Goal: Information Seeking & Learning: Learn about a topic

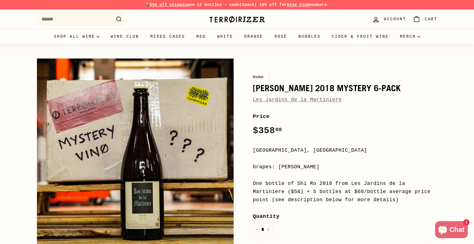
drag, startPoint x: 336, startPoint y: 182, endPoint x: 337, endPoint y: 199, distance: 16.7
click at [338, 199] on div "One bottle of Shi Ro 2018 from Les Jardins de la Martiniere ($58) + 5 bottles a…" at bounding box center [345, 192] width 184 height 24
click at [337, 199] on div "One bottle of Shi Ro 2018 from Les Jardins de la Martiniere ($58) + 5 bottles a…" at bounding box center [345, 192] width 184 height 24
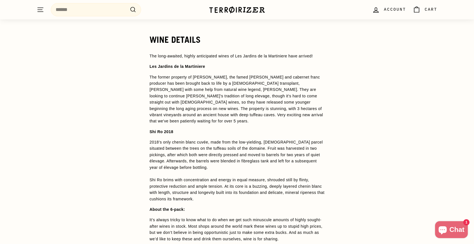
scroll to position [415, 0]
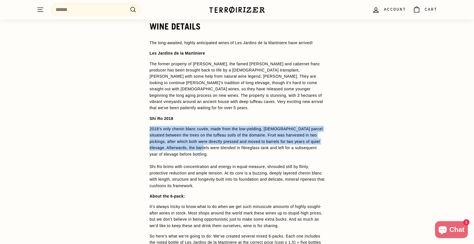
drag, startPoint x: 227, startPoint y: 122, endPoint x: 231, endPoint y: 152, distance: 29.8
click at [231, 152] on span "The long-awaited, highly anticipated wines of Les Jardins de la Martiniere have…" at bounding box center [236, 175] width 175 height 270
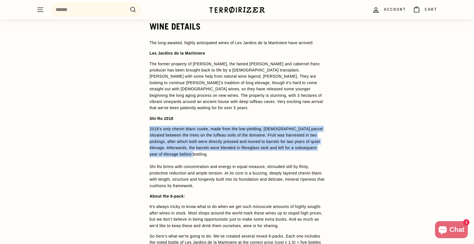
click at [231, 152] on span "2018’s only chenin blanc cuvée, made from the low-yielding, [DEMOGRAPHIC_DATA] …" at bounding box center [236, 157] width 175 height 61
drag, startPoint x: 235, startPoint y: 152, endPoint x: 228, endPoint y: 129, distance: 23.7
click at [228, 129] on p "2018’s only chenin blanc cuvée, made from the low-yielding, [DEMOGRAPHIC_DATA] …" at bounding box center [236, 157] width 175 height 63
click at [228, 129] on span "2018’s only chenin blanc cuvée, made from the low-yielding, [DEMOGRAPHIC_DATA] …" at bounding box center [236, 157] width 175 height 61
drag, startPoint x: 228, startPoint y: 131, endPoint x: 232, endPoint y: 154, distance: 23.6
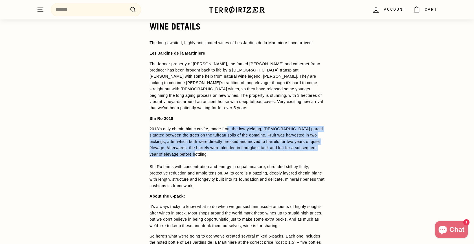
click at [232, 154] on span "2018’s only chenin blanc cuvée, made from the low-yielding, [DEMOGRAPHIC_DATA] …" at bounding box center [236, 157] width 175 height 61
drag, startPoint x: 235, startPoint y: 154, endPoint x: 228, endPoint y: 129, distance: 26.0
click at [227, 129] on p "2018’s only chenin blanc cuvée, made from the low-yielding, [DEMOGRAPHIC_DATA] …" at bounding box center [236, 157] width 175 height 63
click at [228, 129] on span "2018’s only chenin blanc cuvée, made from the low-yielding, [DEMOGRAPHIC_DATA] …" at bounding box center [236, 157] width 175 height 61
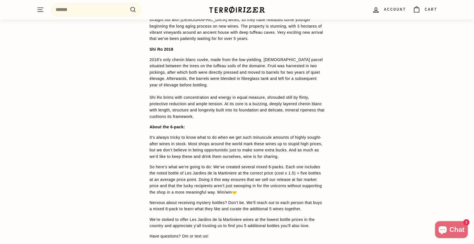
scroll to position [485, 0]
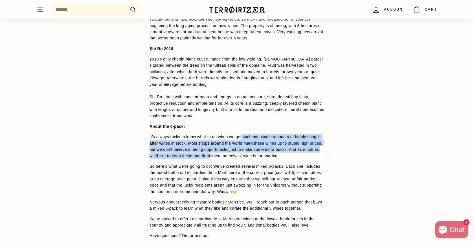
drag, startPoint x: 245, startPoint y: 136, endPoint x: 244, endPoint y: 155, distance: 19.2
click at [244, 155] on span "It’s always tricky to know what to do when we get such minuscule amounts of hig…" at bounding box center [235, 146] width 173 height 23
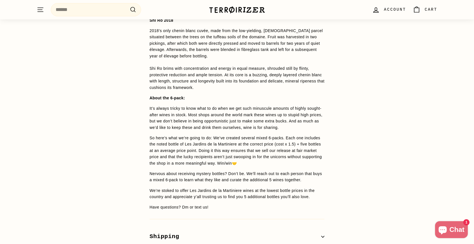
scroll to position [515, 0]
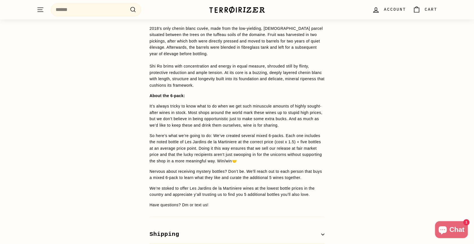
click at [248, 172] on span "Nervous about receiving mystery bottles? Don’t be. We’ll reach out to each pers…" at bounding box center [235, 174] width 172 height 11
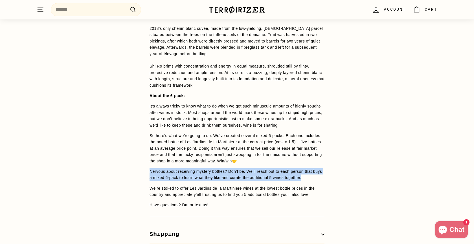
click at [248, 172] on span "Nervous about receiving mystery bottles? Don’t be. We’ll reach out to each pers…" at bounding box center [235, 174] width 172 height 11
click at [247, 182] on span "The long-awaited, highly anticipated wines of Les Jardins de la Martiniere have…" at bounding box center [236, 74] width 175 height 270
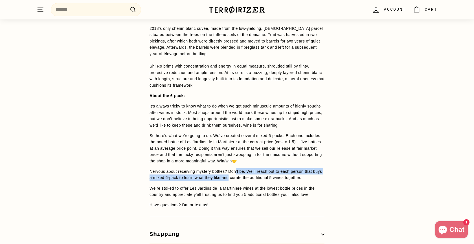
drag, startPoint x: 242, startPoint y: 178, endPoint x: 239, endPoint y: 172, distance: 6.1
click at [239, 172] on span "Nervous about receiving mystery bottles? Don’t be. We’ll reach out to each pers…" at bounding box center [235, 174] width 172 height 11
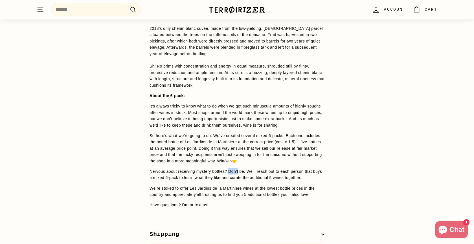
click at [239, 172] on span "Nervous about receiving mystery bottles? Don’t be. We’ll reach out to each pers…" at bounding box center [235, 174] width 172 height 11
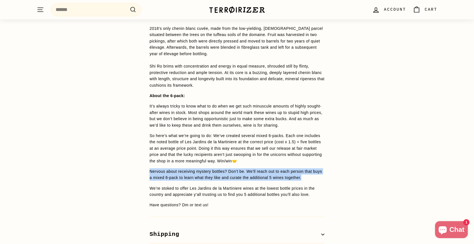
click at [239, 172] on span "Nervous about receiving mystery bottles? Don’t be. We’ll reach out to each pers…" at bounding box center [235, 174] width 172 height 11
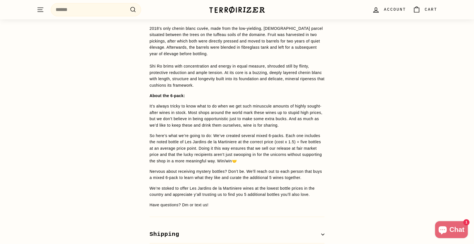
click at [242, 193] on span "We’re stoked to offer Les Jardins de la Martiniere wines at the lowest bottle p…" at bounding box center [231, 191] width 165 height 11
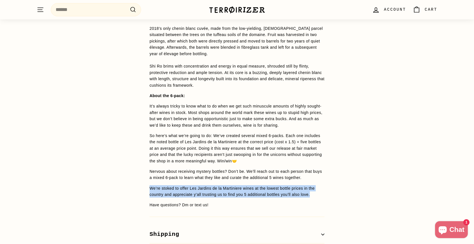
click at [242, 193] on span "We’re stoked to offer Les Jardins de la Martiniere wines at the lowest bottle p…" at bounding box center [231, 191] width 165 height 11
click at [242, 200] on span "The long-awaited, highly anticipated wines of Les Jardins de la Martiniere have…" at bounding box center [236, 74] width 175 height 270
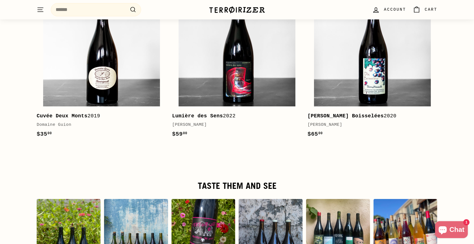
scroll to position [837, 0]
